Goal: Task Accomplishment & Management: Use online tool/utility

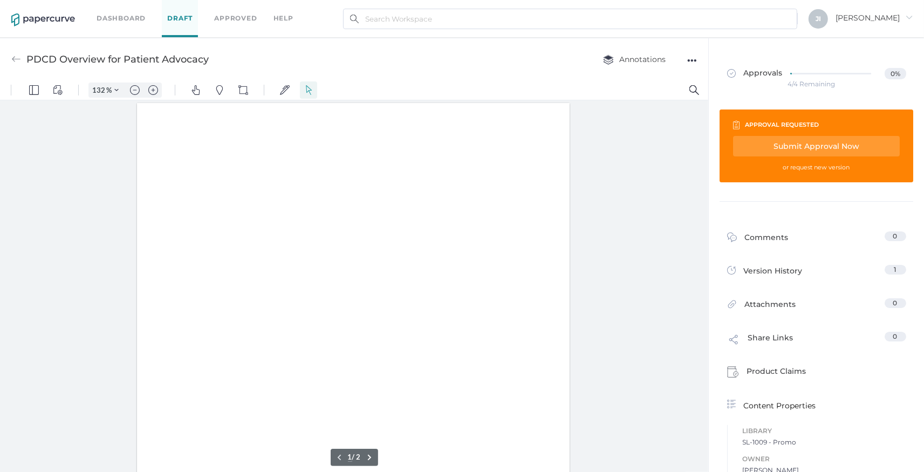
scroll to position [1, 0]
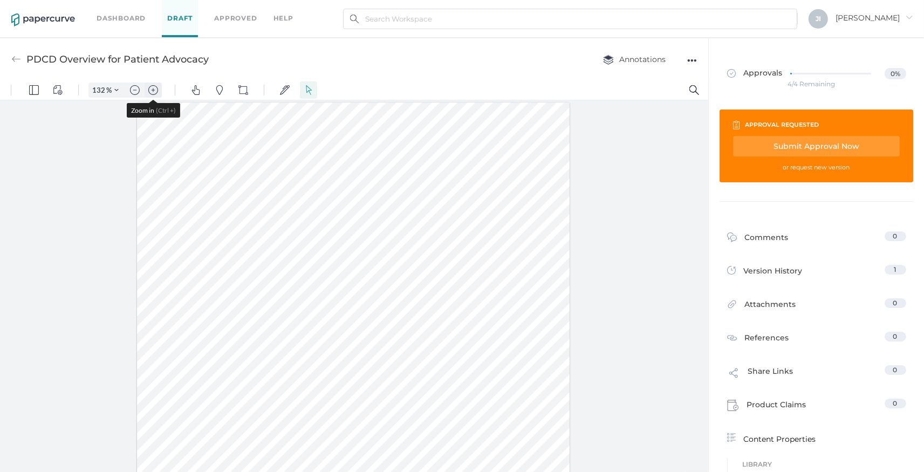
click at [155, 91] on img "Zoom in" at bounding box center [153, 90] width 10 height 10
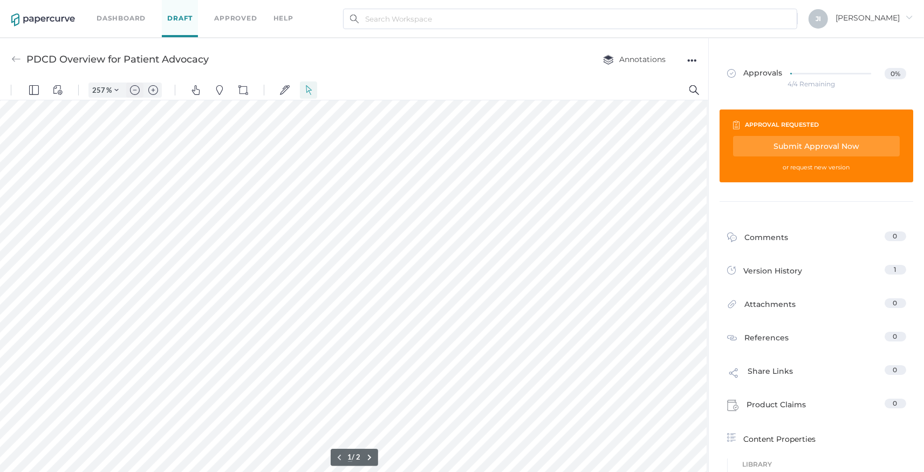
click at [136, 89] on img "Zoom out" at bounding box center [135, 90] width 10 height 10
type input "207"
type input "2"
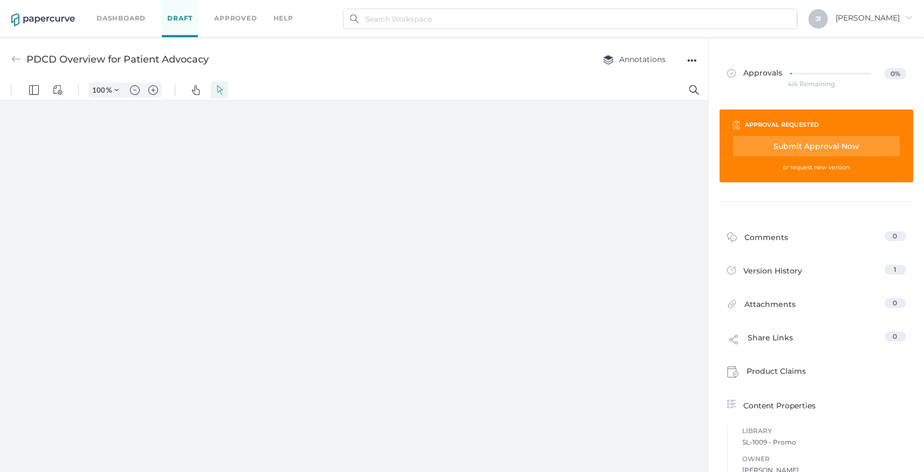
type input "207"
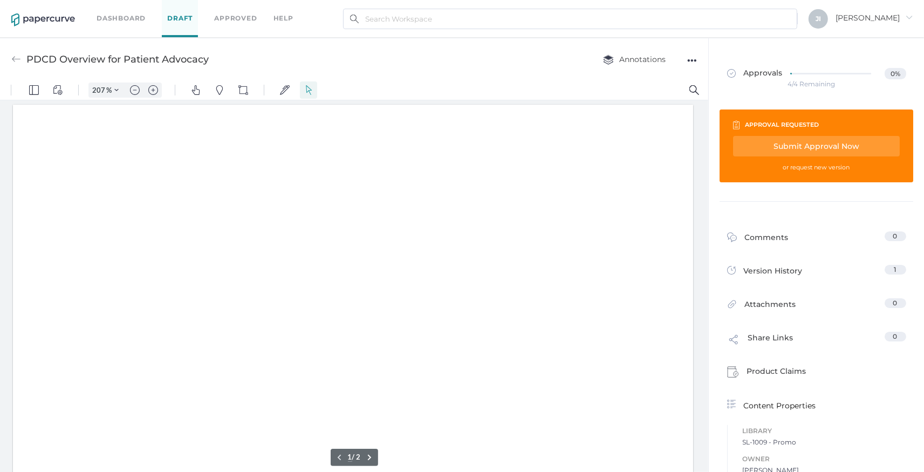
scroll to position [2, 0]
